Goal: Check status

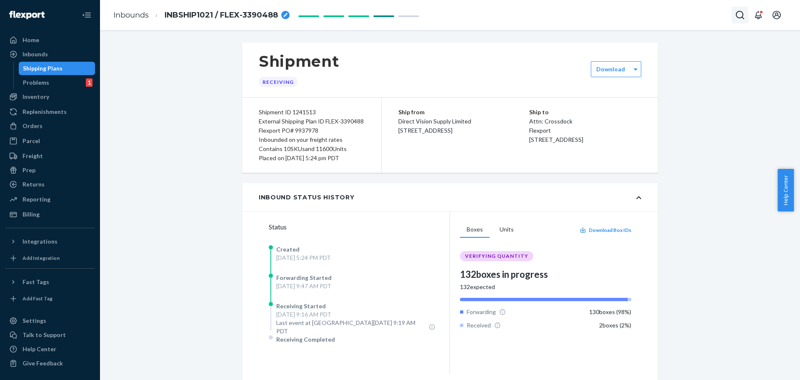
click at [738, 14] on icon "Open Search Box" at bounding box center [740, 15] width 10 height 10
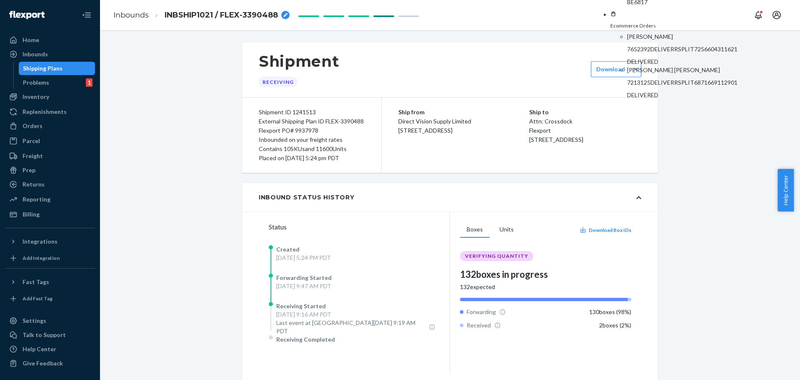
type input "[PERSON_NAME]"
click at [677, 6] on p "BE6817" at bounding box center [687, 2] width 121 height 8
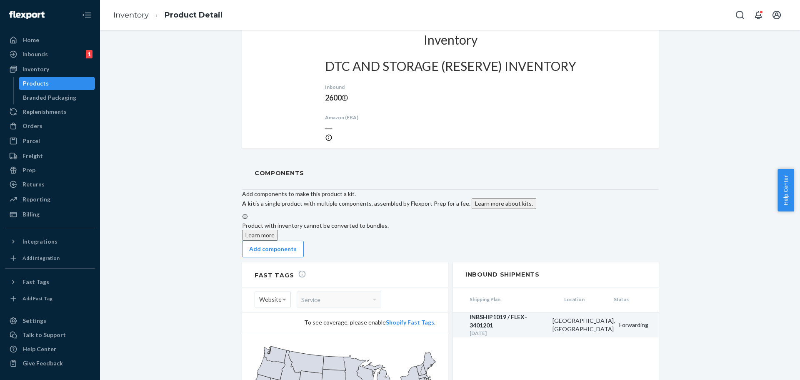
scroll to position [521, 0]
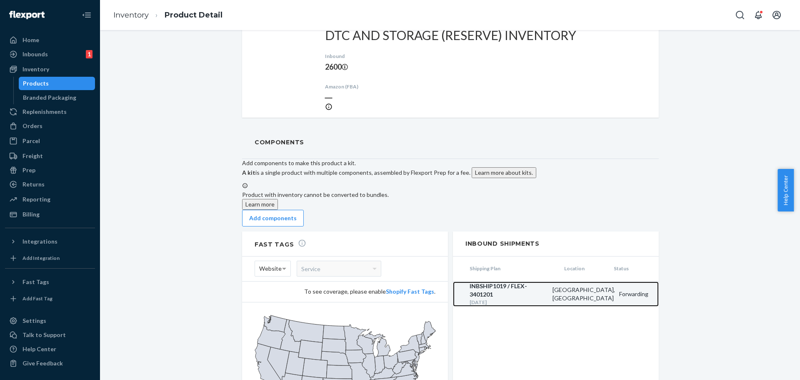
click at [502, 282] on div "INBSHIP1019 / FLEX-3401201" at bounding box center [509, 290] width 79 height 17
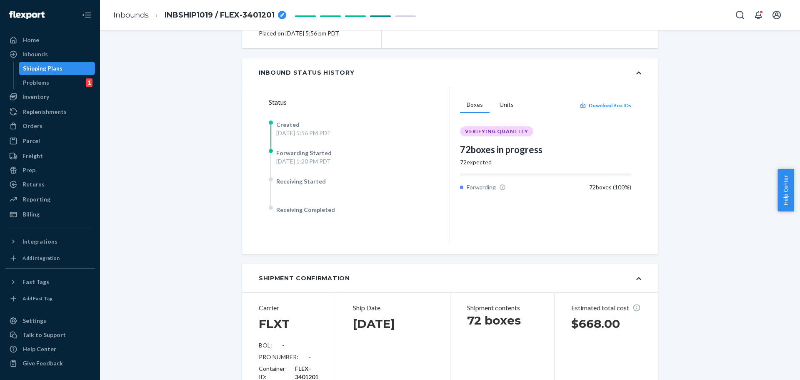
scroll to position [124, 0]
click at [606, 188] on div "72 boxes ( 100 %)" at bounding box center [610, 187] width 42 height 8
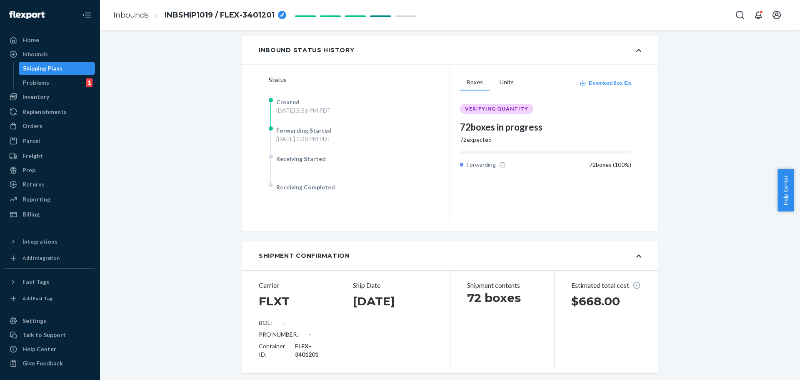
scroll to position [83, 0]
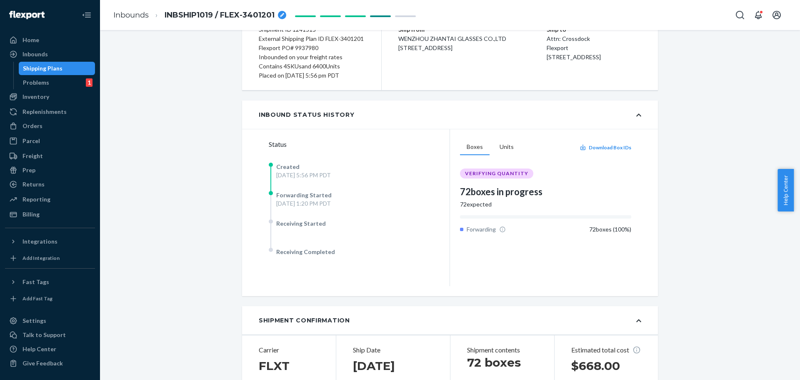
drag, startPoint x: 282, startPoint y: 198, endPoint x: 336, endPoint y: 203, distance: 54.5
click at [332, 203] on div "Forwarding Started [DATE] 1:20 PM PDT" at bounding box center [303, 199] width 55 height 17
click at [332, 203] on div "[DATE] 1:20 PM PDT" at bounding box center [303, 203] width 55 height 8
drag, startPoint x: 346, startPoint y: 200, endPoint x: 289, endPoint y: 194, distance: 57.0
click at [289, 194] on div "Forwarding Started [DATE] 1:20 PM PDT" at bounding box center [303, 199] width 55 height 17
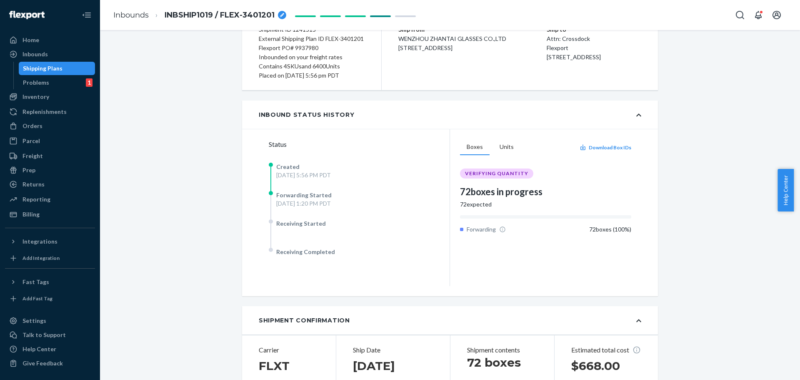
click at [289, 194] on span "Forwarding Started" at bounding box center [303, 194] width 55 height 7
click at [502, 148] on button "Units" at bounding box center [507, 147] width 28 height 16
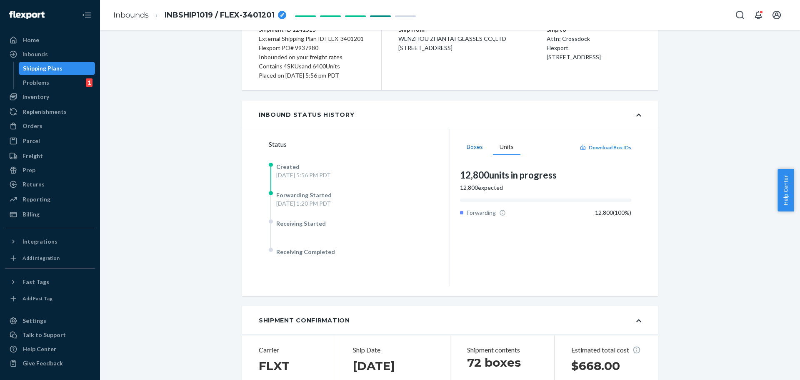
click at [469, 151] on button "Boxes" at bounding box center [475, 147] width 30 height 16
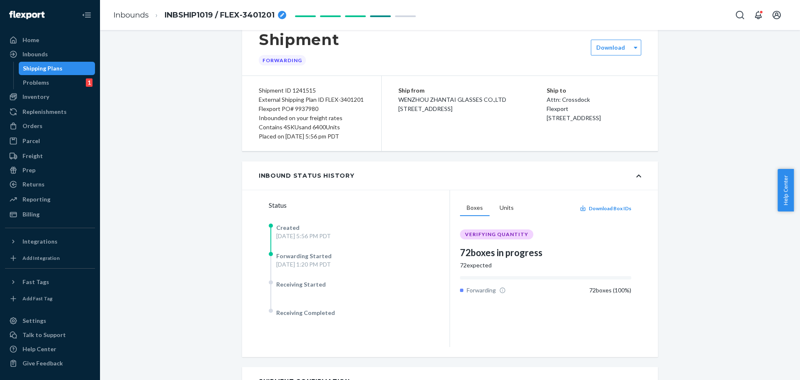
scroll to position [0, 0]
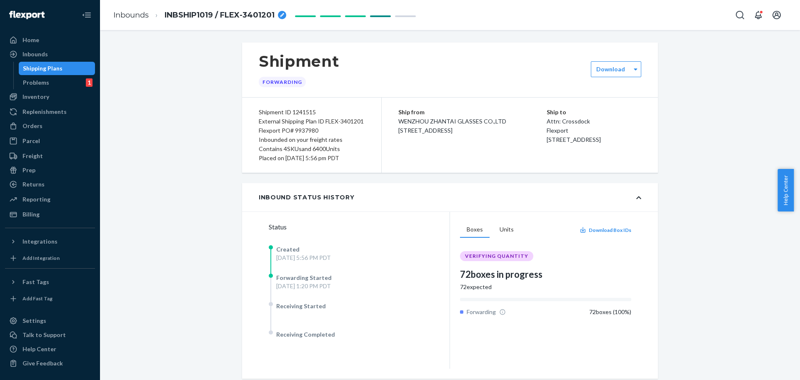
drag, startPoint x: 425, startPoint y: 123, endPoint x: 495, endPoint y: 145, distance: 73.6
click at [495, 145] on div "Ship from [GEOGRAPHIC_DATA] ZHANTAI GLASSES CO.,LTD [STREET_ADDRESS] Ship to At…" at bounding box center [520, 135] width 276 height 75
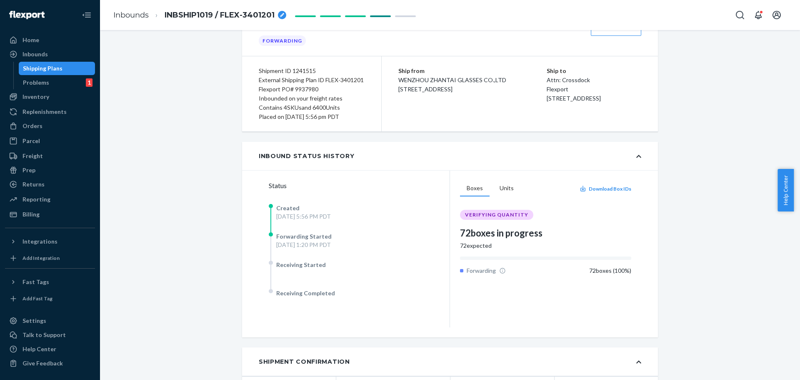
scroll to position [42, 0]
drag, startPoint x: 295, startPoint y: 117, endPoint x: 322, endPoint y: 117, distance: 26.7
click at [322, 117] on div "Placed on [DATE] 5:56 pm PDT" at bounding box center [312, 116] width 106 height 9
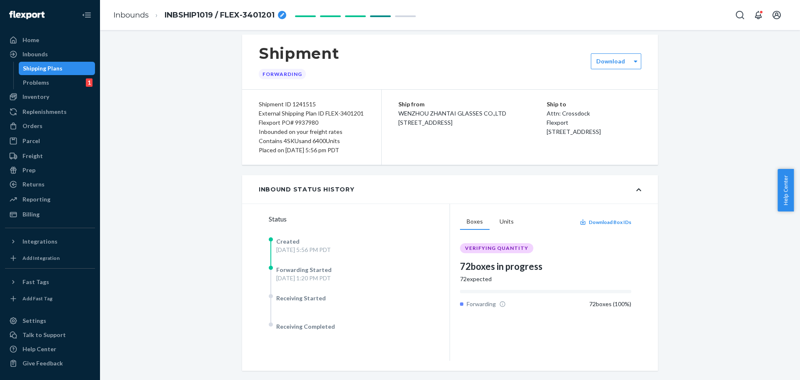
scroll to position [0, 0]
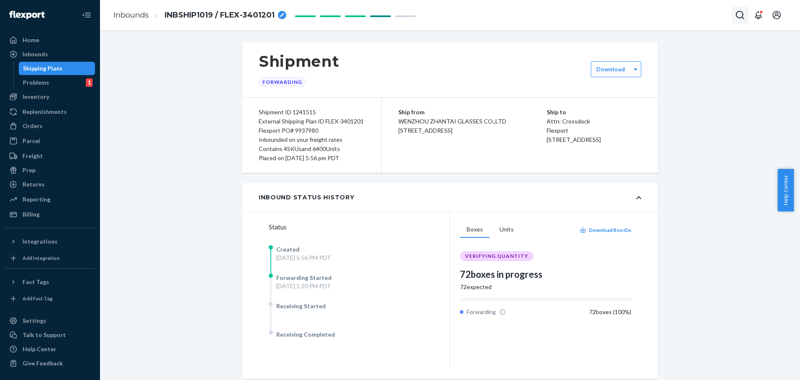
click at [739, 18] on icon "Open Search Box" at bounding box center [740, 15] width 8 height 8
click at [672, 20] on em "INBSHIP1021" at bounding box center [689, 16] width 35 height 7
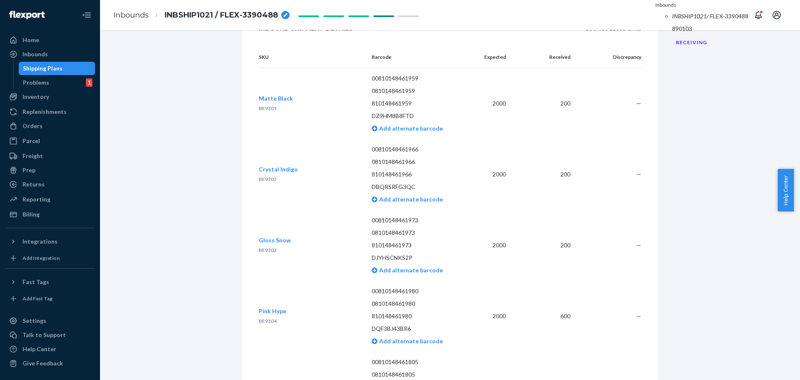
scroll to position [1331, 0]
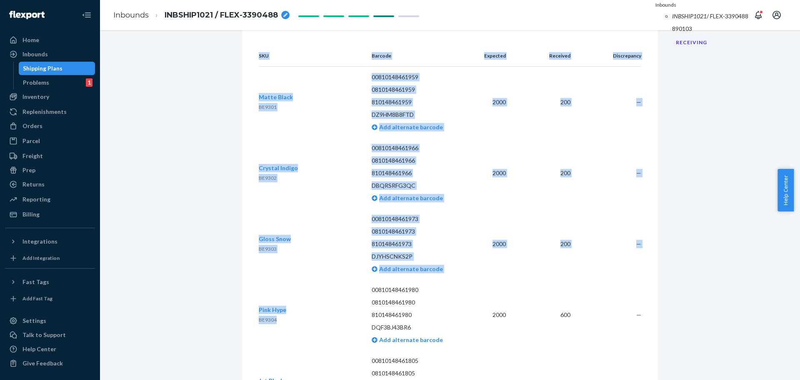
drag, startPoint x: 281, startPoint y: 313, endPoint x: 253, endPoint y: 317, distance: 27.4
drag, startPoint x: 253, startPoint y: 317, endPoint x: 260, endPoint y: 317, distance: 6.3
click at [261, 316] on span "BE9304" at bounding box center [268, 319] width 18 height 6
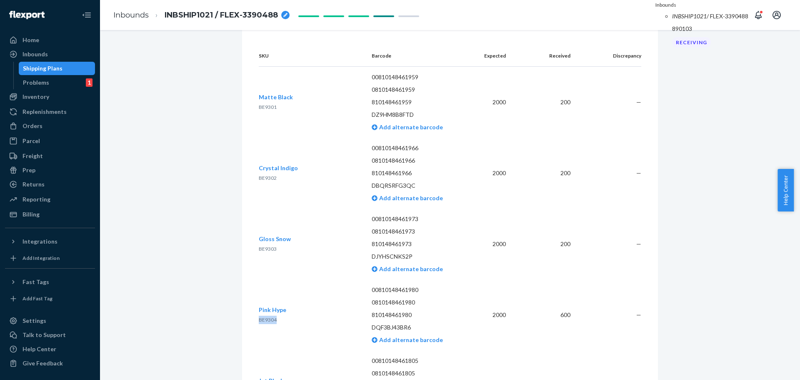
click at [261, 316] on span "BE9304" at bounding box center [268, 319] width 18 height 6
drag, startPoint x: 686, startPoint y: 19, endPoint x: 617, endPoint y: 20, distance: 68.8
paste input "BE9304"
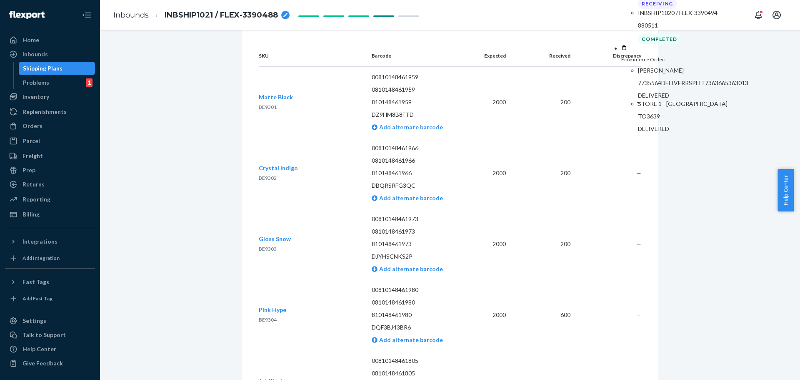
type input "BE9304"
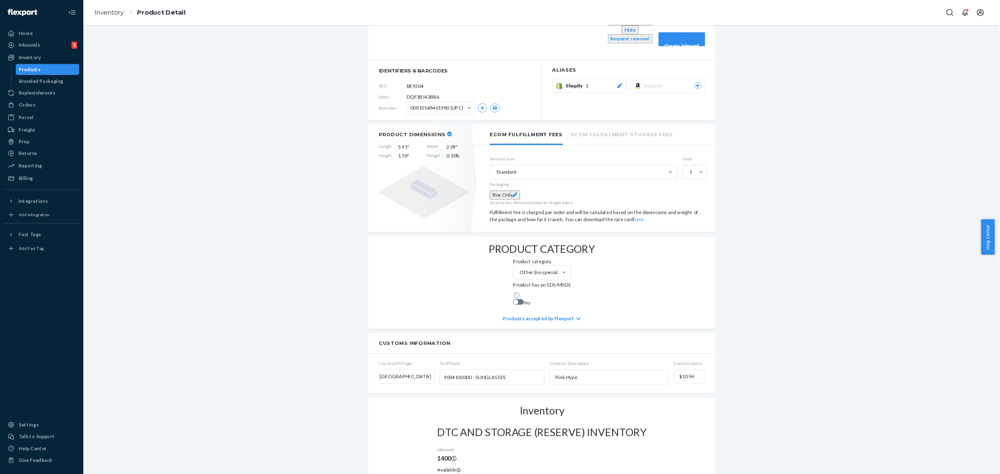
scroll to position [49, 0]
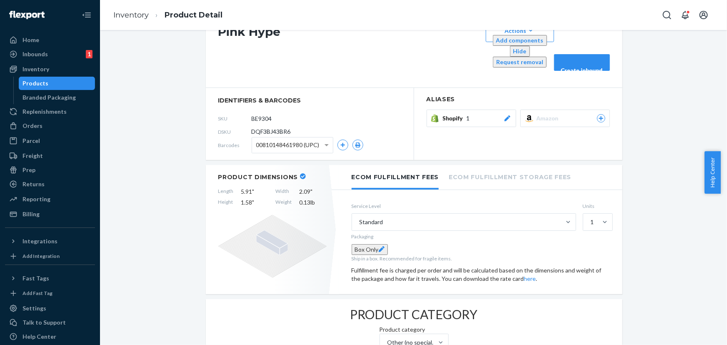
scroll to position [0, 0]
